Goal: Task Accomplishment & Management: Manage account settings

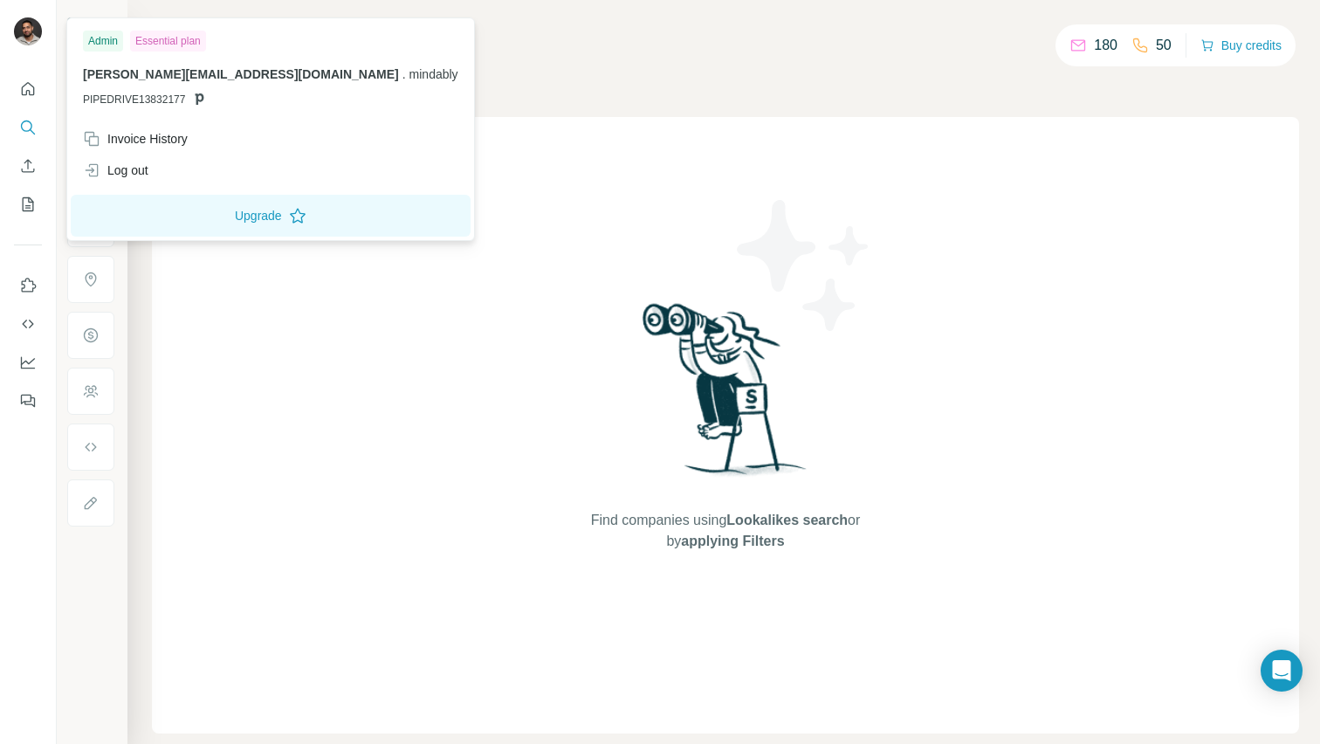
click at [24, 25] on img at bounding box center [28, 31] width 28 height 28
click at [125, 132] on div "Invoice History" at bounding box center [135, 138] width 105 height 17
click at [286, 706] on button "Close" at bounding box center [287, 690] width 56 height 31
click at [21, 40] on img at bounding box center [28, 31] width 28 height 28
click at [27, 359] on icon "Dashboard" at bounding box center [27, 361] width 17 height 17
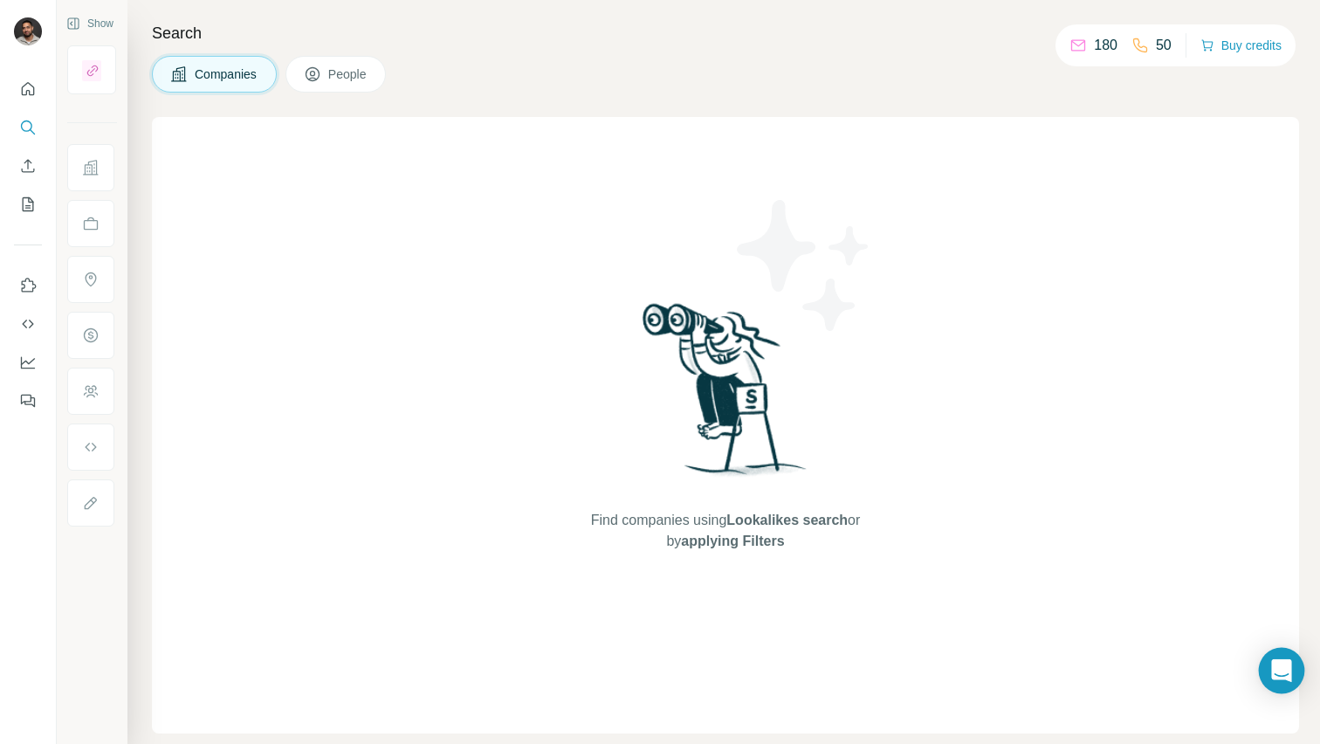
click at [1278, 677] on icon "Open Intercom Messenger" at bounding box center [1281, 670] width 23 height 23
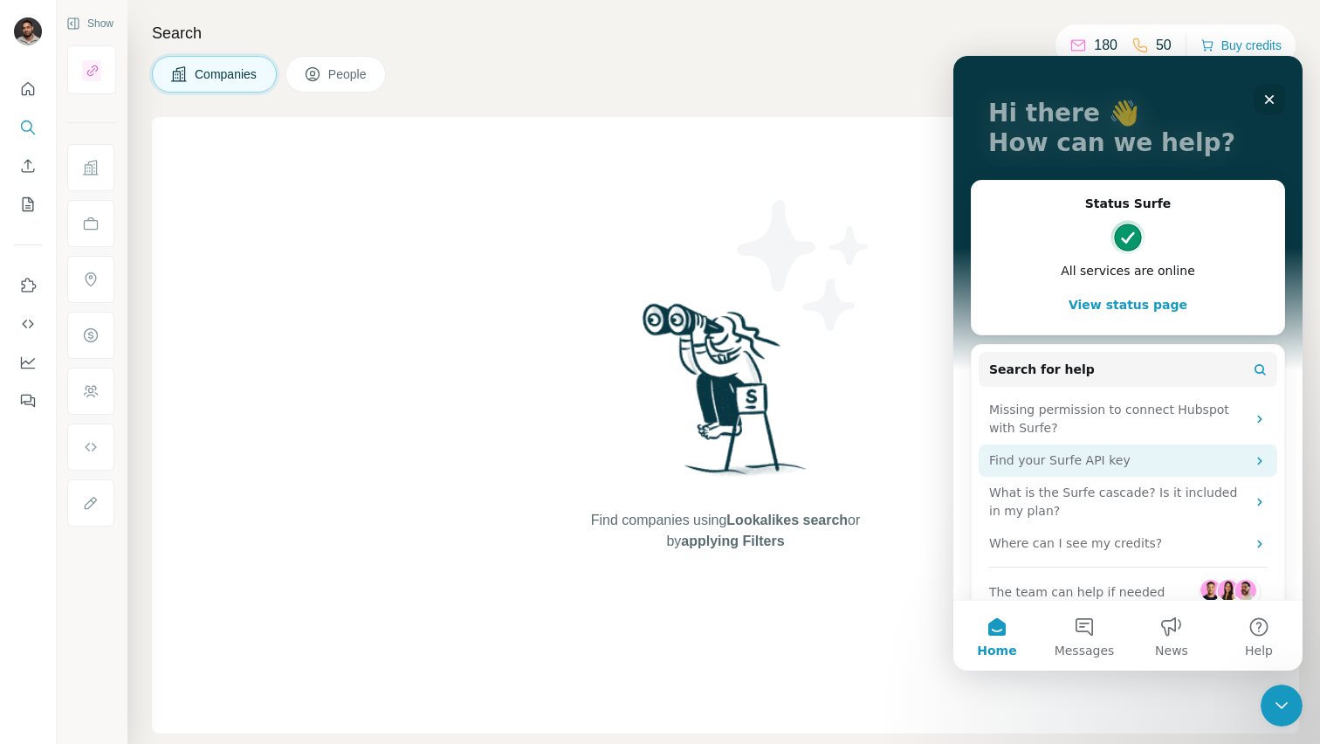
scroll to position [107, 0]
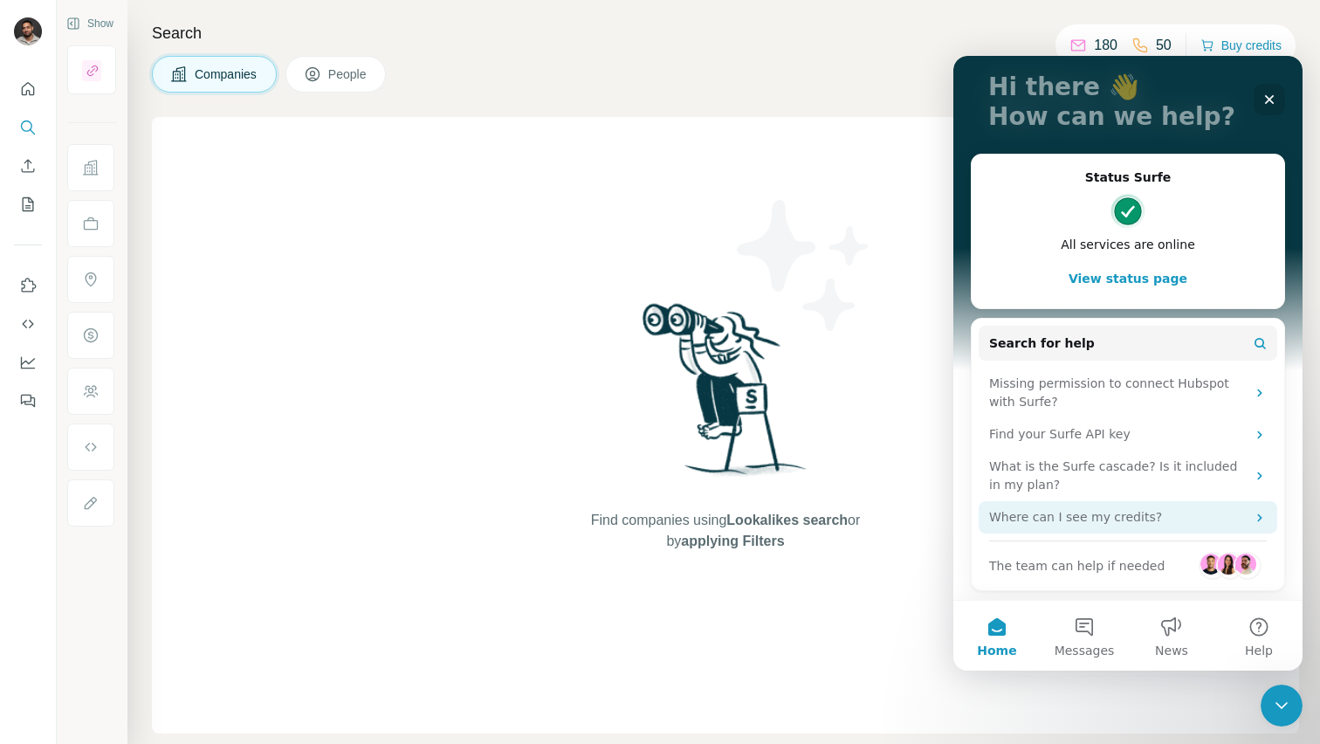
click at [1087, 517] on div "Where can I see my credits?" at bounding box center [1117, 517] width 257 height 18
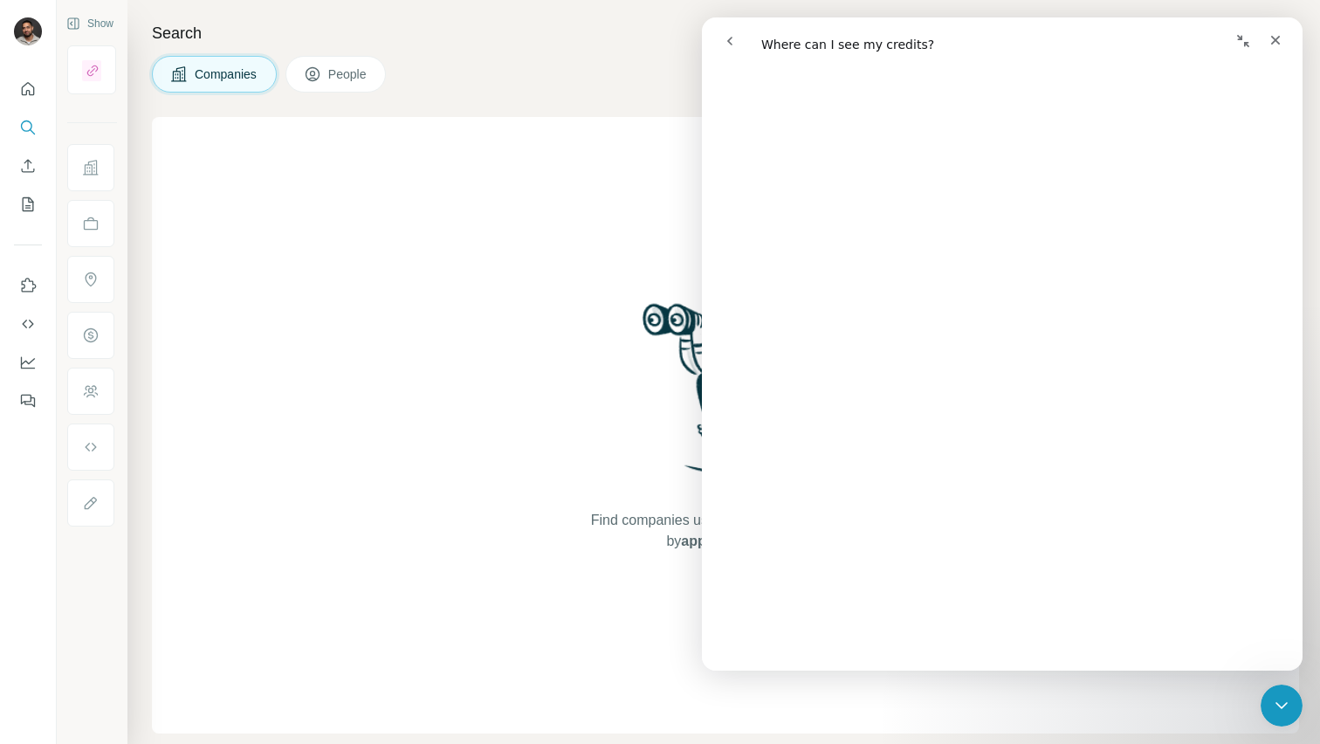
scroll to position [1808, 0]
click at [1279, 35] on icon "Close" at bounding box center [1275, 40] width 14 height 14
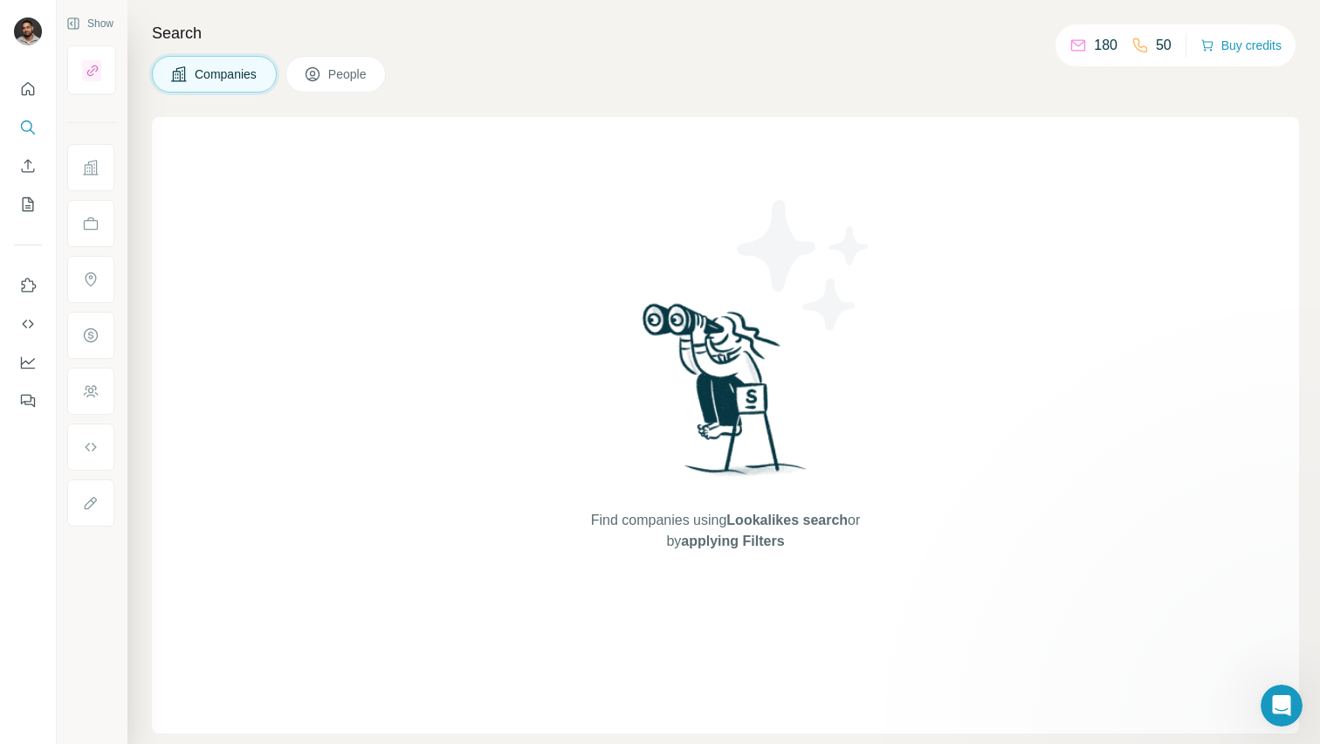
scroll to position [0, 0]
click at [1257, 50] on button "Buy credits" at bounding box center [1240, 45] width 81 height 24
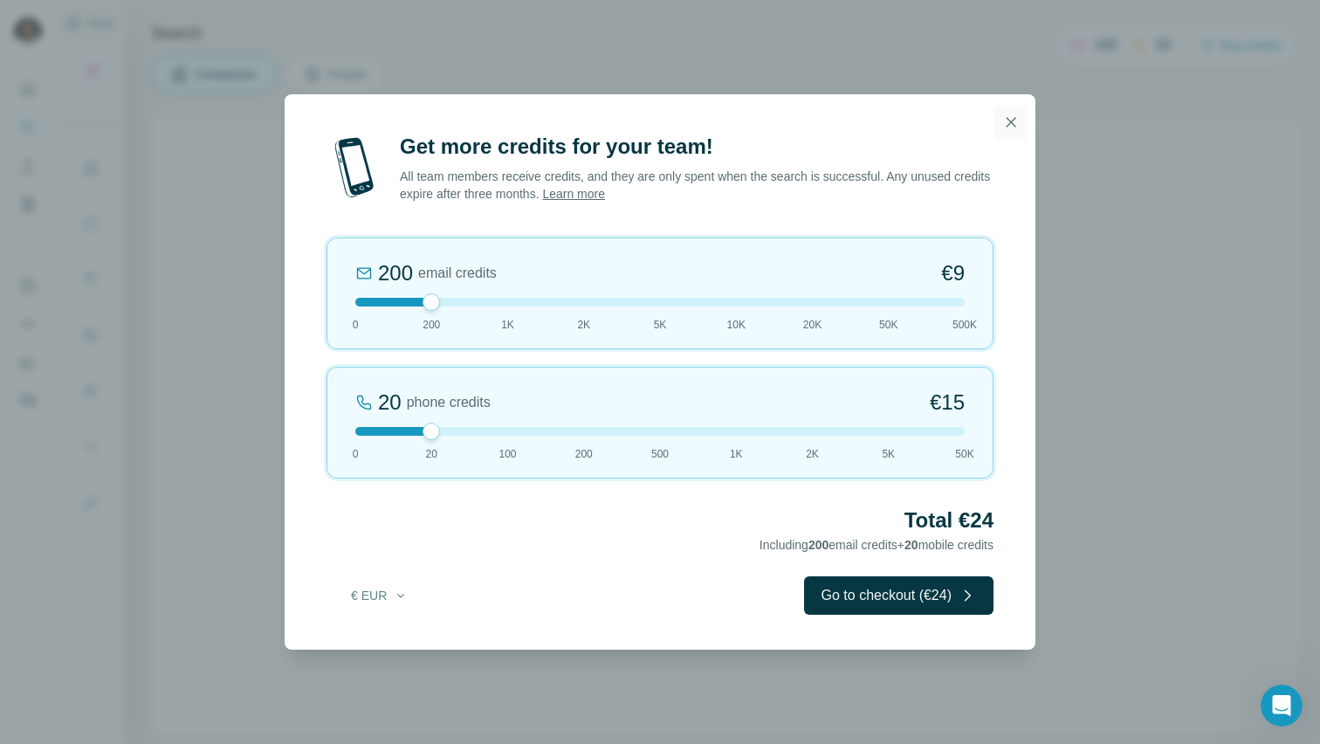
click at [1008, 121] on icon "button" at bounding box center [1010, 121] width 17 height 17
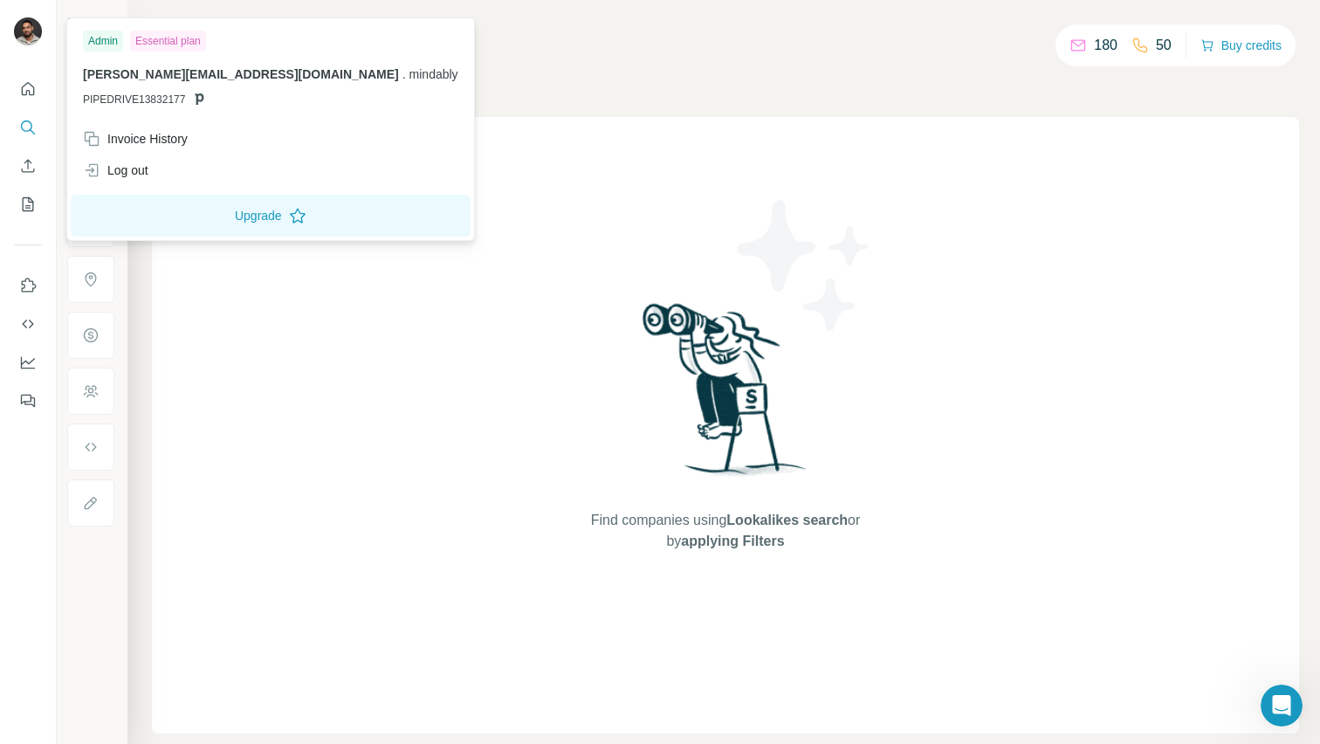
click at [24, 37] on img at bounding box center [28, 31] width 28 height 28
click at [106, 39] on div "Admin" at bounding box center [103, 41] width 40 height 21
click at [163, 219] on button "Upgrade" at bounding box center [271, 216] width 400 height 42
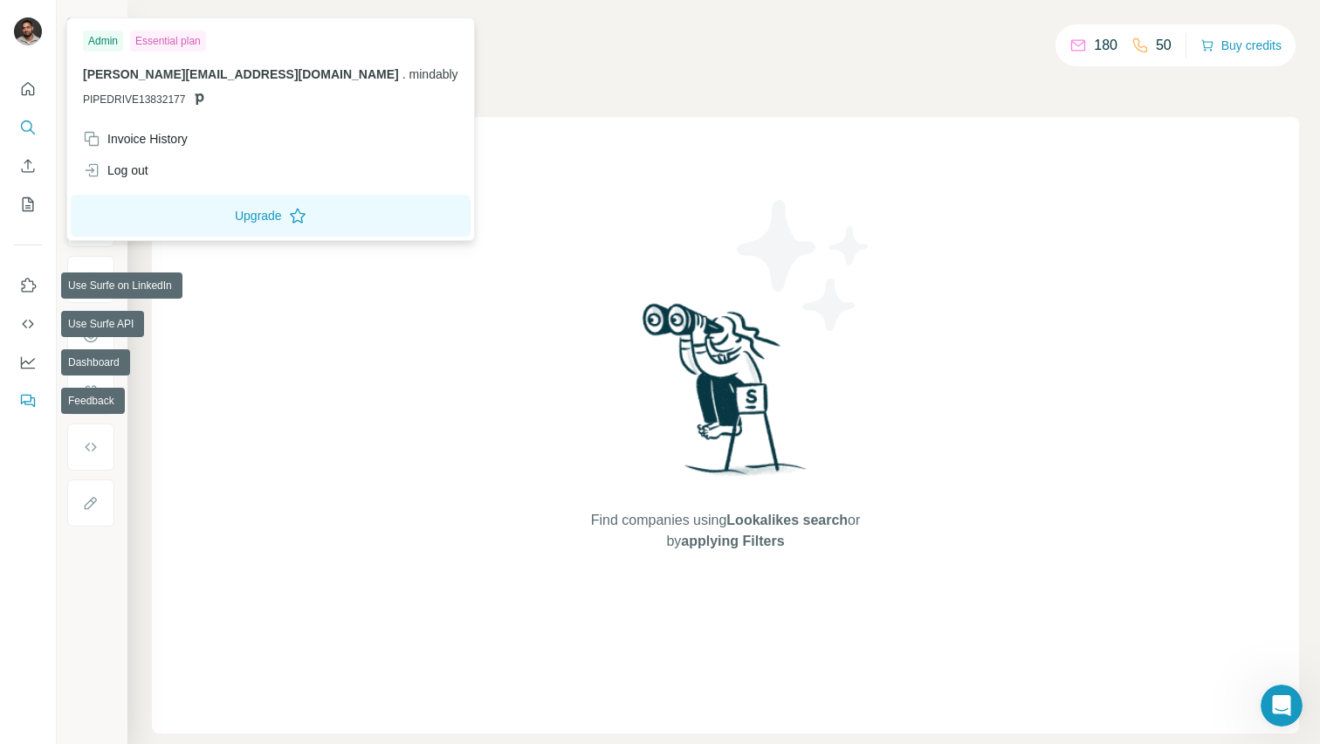
click at [31, 399] on icon "Feedback" at bounding box center [27, 400] width 17 height 17
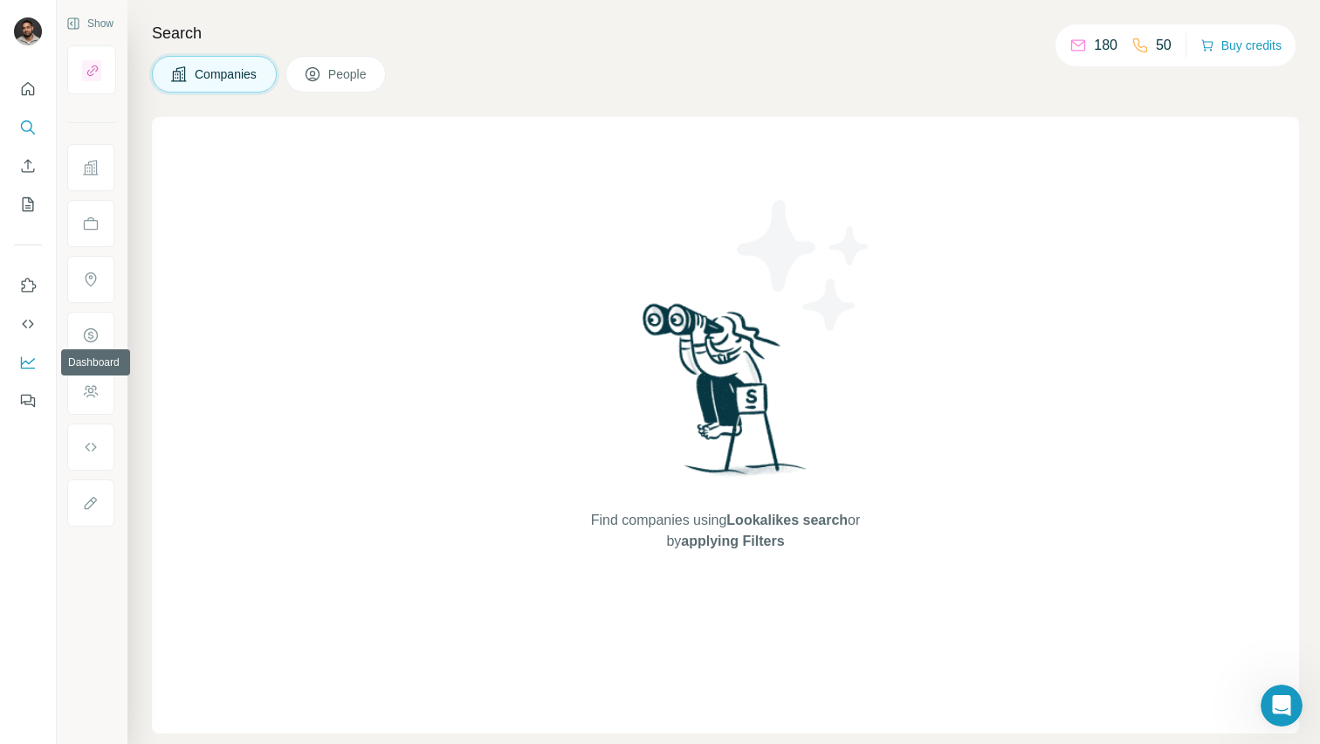
click at [39, 366] on button "Dashboard" at bounding box center [28, 361] width 28 height 31
